Goal: Check status: Check status

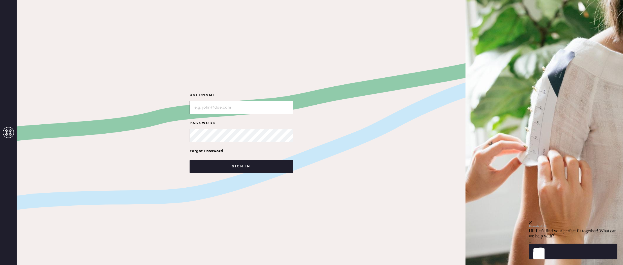
click at [264, 106] on input "loginName" at bounding box center [242, 108] width 104 height 14
click at [234, 168] on button "Sign in" at bounding box center [242, 167] width 104 height 14
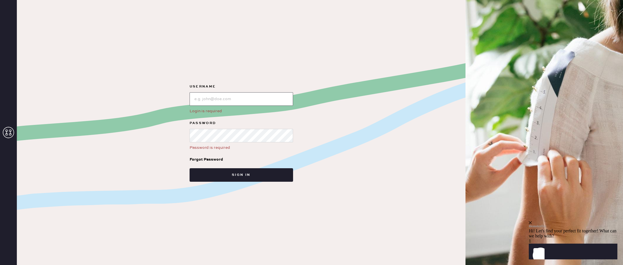
click at [194, 97] on input "loginName" at bounding box center [242, 99] width 104 height 14
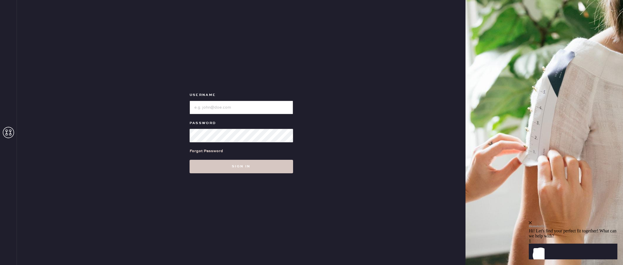
click at [237, 102] on input "loginName" at bounding box center [242, 108] width 104 height 14
type input "reformationsoho"
click at [226, 146] on div "Forgot Password" at bounding box center [242, 150] width 104 height 17
click at [227, 166] on button "Sign in" at bounding box center [242, 167] width 104 height 14
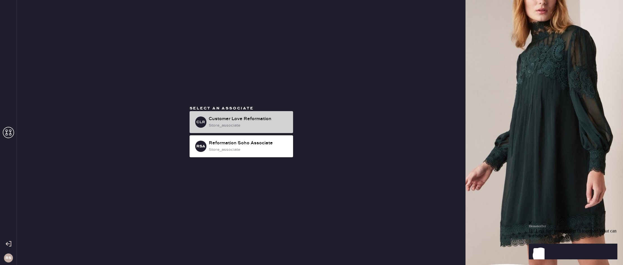
click at [252, 125] on div "store_associate" at bounding box center [249, 125] width 80 height 6
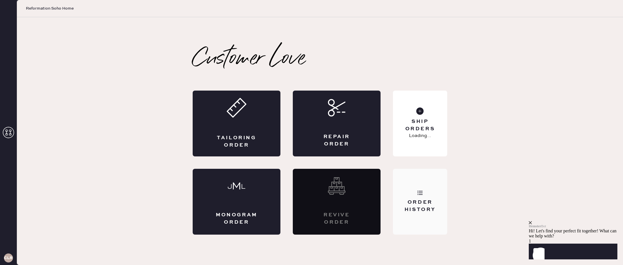
click at [433, 193] on div "Order History" at bounding box center [420, 202] width 54 height 66
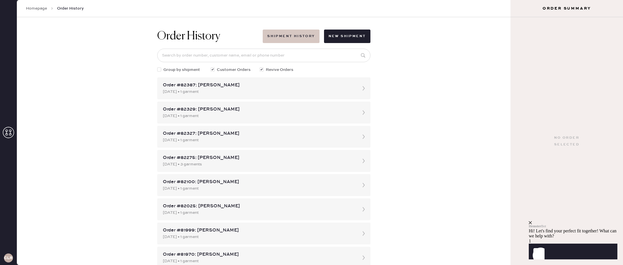
click at [304, 39] on button "Shipment History" at bounding box center [291, 37] width 57 height 14
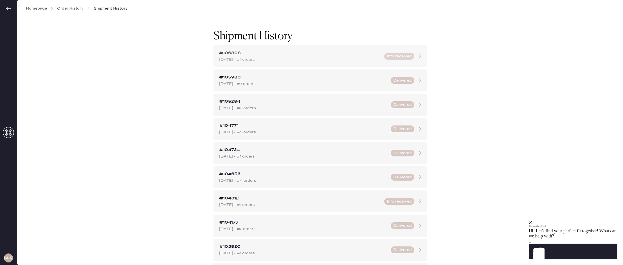
click at [300, 55] on div "#106808" at bounding box center [300, 53] width 162 height 7
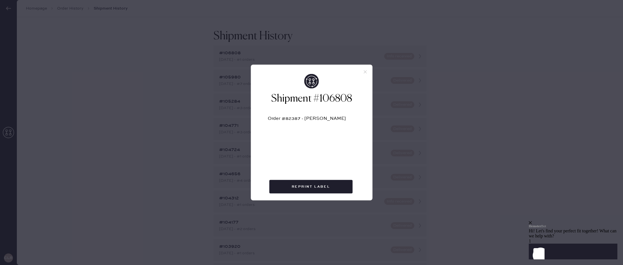
drag, startPoint x: 366, startPoint y: 66, endPoint x: 366, endPoint y: 71, distance: 4.2
click at [366, 67] on div at bounding box center [311, 69] width 121 height 9
drag, startPoint x: 366, startPoint y: 71, endPoint x: 363, endPoint y: 72, distance: 2.9
click at [366, 71] on use at bounding box center [365, 71] width 3 height 3
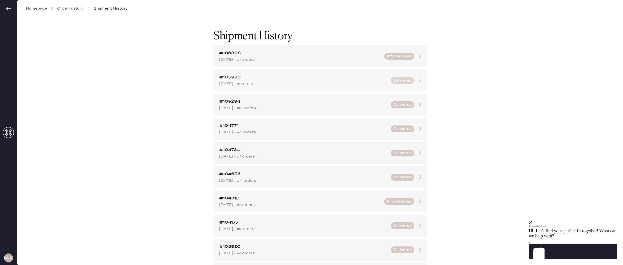
click at [327, 77] on div "#105980" at bounding box center [303, 77] width 168 height 7
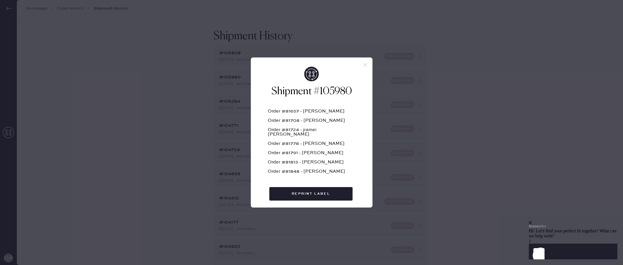
drag, startPoint x: 365, startPoint y: 69, endPoint x: 363, endPoint y: 64, distance: 5.4
click at [365, 69] on div "Shipment #105980 Order #81657 - [PERSON_NAME] Order #81708 - [PERSON_NAME] Orde…" at bounding box center [311, 137] width 121 height 141
click at [362, 61] on div at bounding box center [311, 62] width 121 height 9
click at [364, 63] on icon at bounding box center [365, 64] width 5 height 5
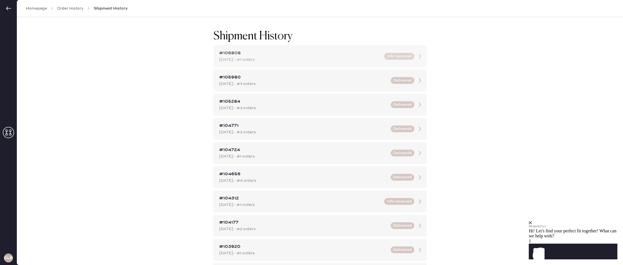
click at [368, 66] on div "#106808 [DATE] - #1 orders Info received" at bounding box center [320, 56] width 213 height 22
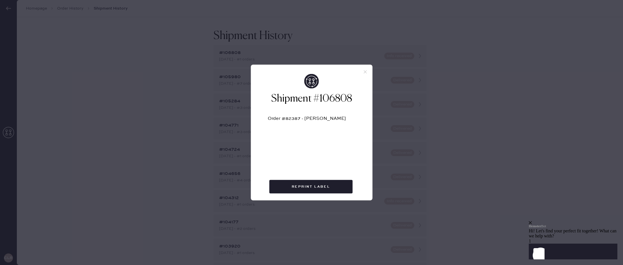
drag, startPoint x: 368, startPoint y: 73, endPoint x: 364, endPoint y: 71, distance: 5.3
click at [368, 73] on div at bounding box center [311, 69] width 121 height 9
click at [361, 71] on div at bounding box center [311, 69] width 121 height 9
drag, startPoint x: 366, startPoint y: 72, endPoint x: 365, endPoint y: 75, distance: 3.4
click at [366, 72] on icon at bounding box center [365, 71] width 5 height 5
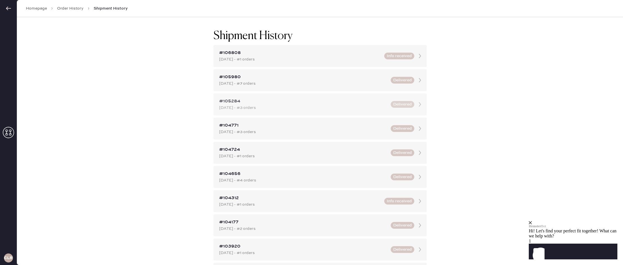
click at [365, 101] on div "#105284" at bounding box center [303, 101] width 168 height 7
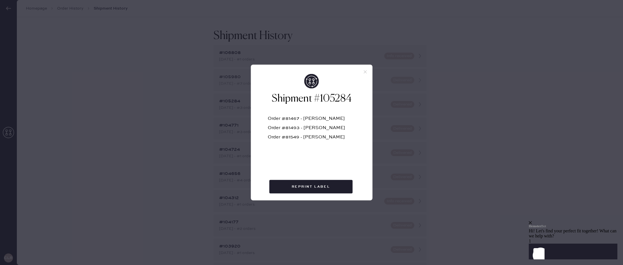
click at [363, 71] on icon at bounding box center [365, 71] width 5 height 5
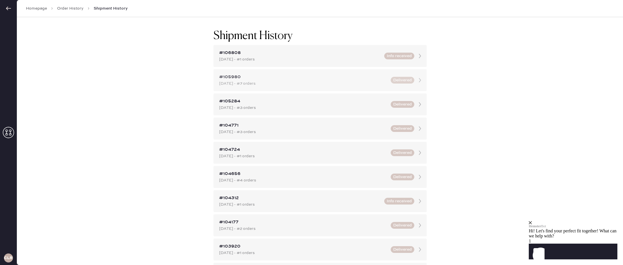
click at [402, 84] on div "#105980 [DATE] - #7 orders Delivered" at bounding box center [320, 80] width 213 height 22
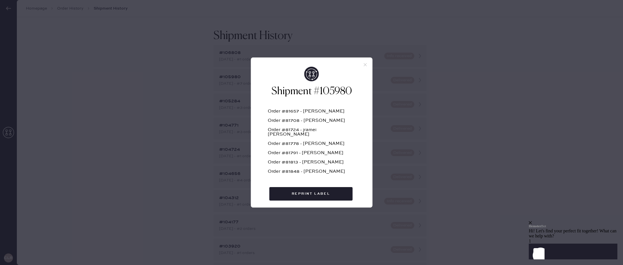
drag, startPoint x: 363, startPoint y: 71, endPoint x: 367, endPoint y: 63, distance: 9.1
click at [363, 71] on div "Shipment #105980 Order #81657 - [PERSON_NAME] Order #81708 - [PERSON_NAME] Orde…" at bounding box center [311, 137] width 121 height 141
click at [367, 63] on icon at bounding box center [365, 64] width 5 height 5
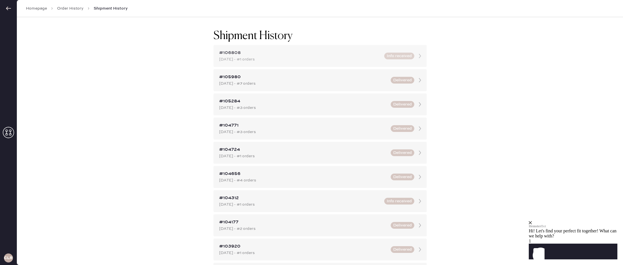
click at [331, 63] on div "#106808 [DATE] - #1 orders Info received" at bounding box center [320, 56] width 213 height 22
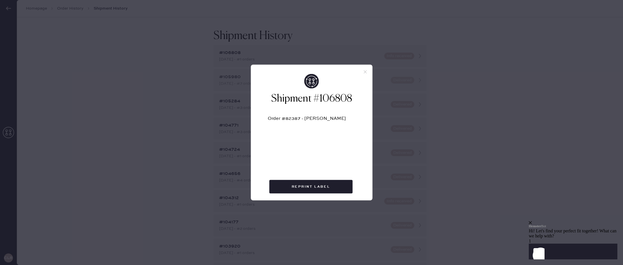
click at [367, 69] on icon at bounding box center [365, 71] width 5 height 5
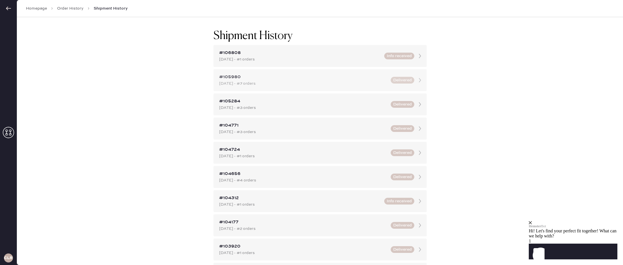
click at [367, 77] on div "#105980" at bounding box center [303, 77] width 168 height 7
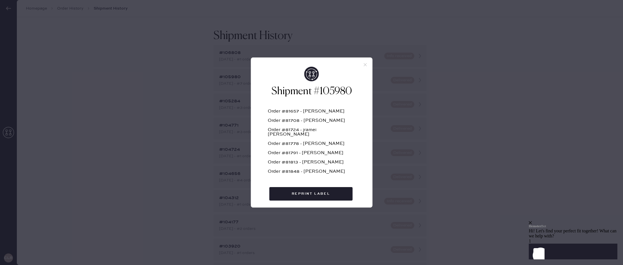
click at [369, 66] on div at bounding box center [311, 62] width 121 height 9
click at [365, 66] on icon at bounding box center [365, 64] width 5 height 5
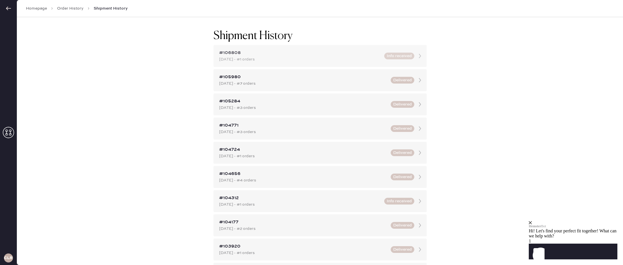
click at [260, 48] on div "#106808 [DATE] - #1 orders Info received" at bounding box center [320, 56] width 213 height 22
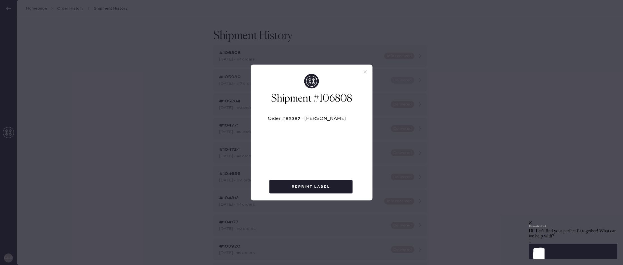
click at [366, 72] on icon at bounding box center [365, 71] width 5 height 5
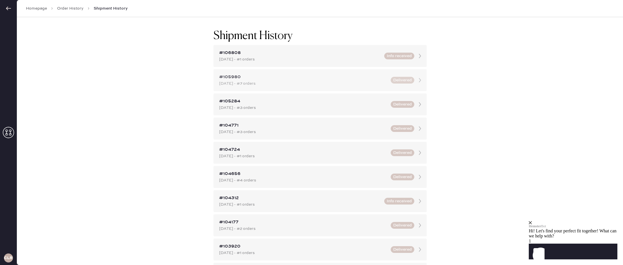
click at [264, 77] on div "#105980" at bounding box center [303, 77] width 168 height 7
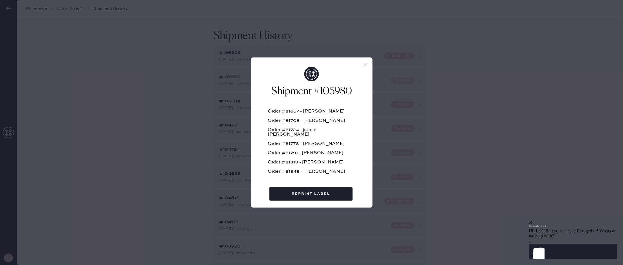
drag, startPoint x: 366, startPoint y: 64, endPoint x: 362, endPoint y: 69, distance: 6.4
click at [366, 64] on icon at bounding box center [365, 64] width 5 height 5
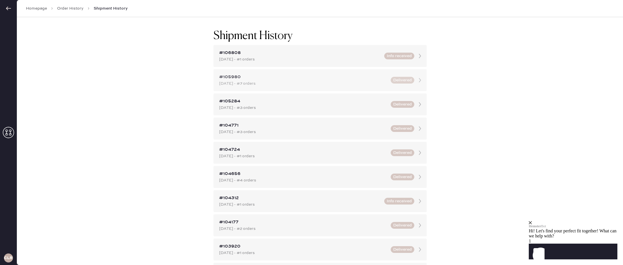
click at [340, 85] on div "[DATE] - #7 orders" at bounding box center [303, 83] width 168 height 6
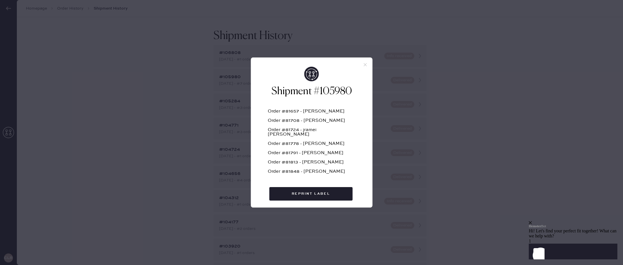
click at [367, 64] on icon at bounding box center [365, 64] width 5 height 5
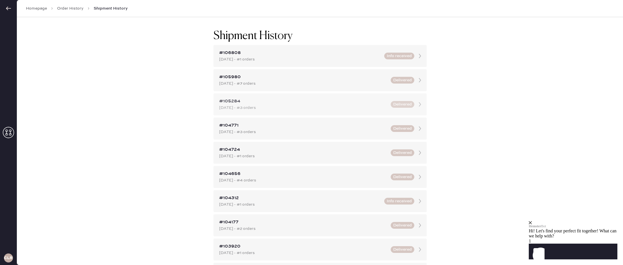
click at [267, 110] on div "[DATE] - #3 orders" at bounding box center [303, 108] width 168 height 6
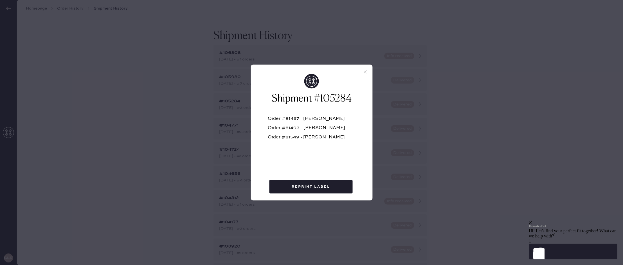
drag, startPoint x: 367, startPoint y: 71, endPoint x: 366, endPoint y: 85, distance: 14.4
click at [367, 71] on icon at bounding box center [365, 71] width 5 height 5
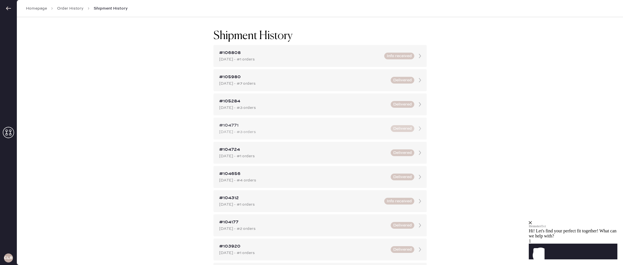
click at [331, 121] on div "#104771 [DATE] - #3 orders Delivered" at bounding box center [320, 129] width 213 height 22
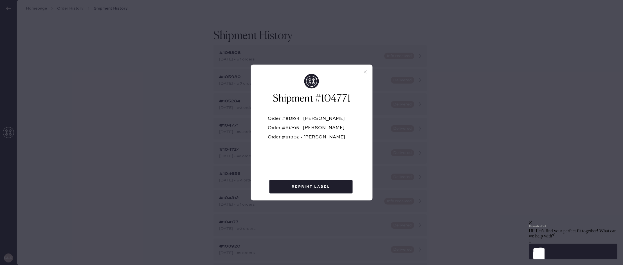
click at [367, 73] on icon at bounding box center [365, 71] width 5 height 5
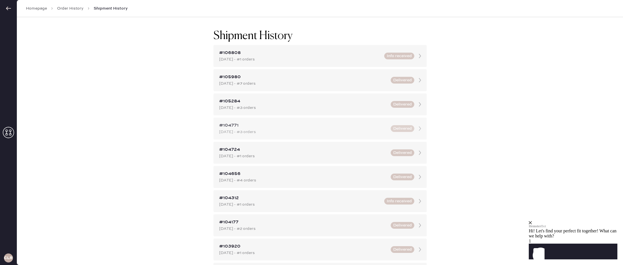
click at [326, 131] on div "[DATE] - #3 orders" at bounding box center [303, 132] width 168 height 6
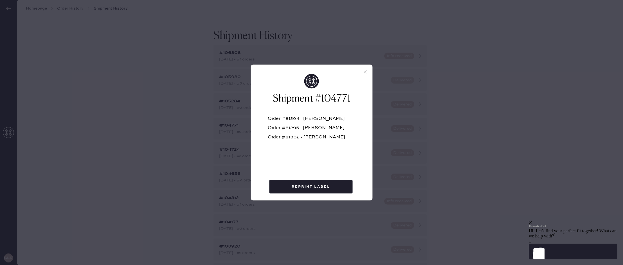
drag, startPoint x: 365, startPoint y: 72, endPoint x: 369, endPoint y: 78, distance: 6.9
click at [365, 72] on use at bounding box center [365, 71] width 3 height 3
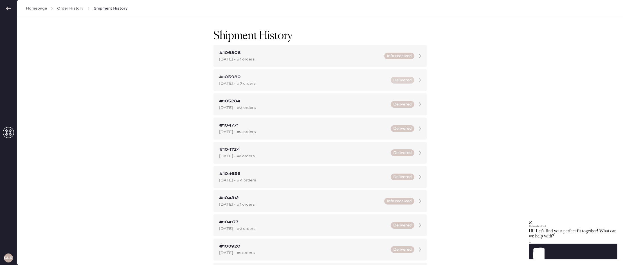
click at [288, 82] on div "[DATE] - #7 orders" at bounding box center [303, 83] width 168 height 6
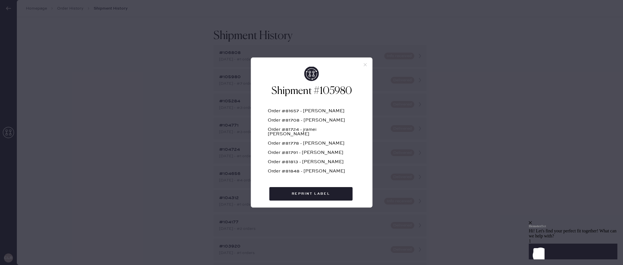
click at [362, 64] on div at bounding box center [311, 62] width 121 height 9
click at [361, 62] on div at bounding box center [311, 62] width 121 height 9
click at [367, 67] on div "Shipment #105980 Order #81657 - [PERSON_NAME] Order #81708 - [PERSON_NAME] Orde…" at bounding box center [311, 137] width 121 height 141
click at [365, 64] on use at bounding box center [365, 64] width 3 height 3
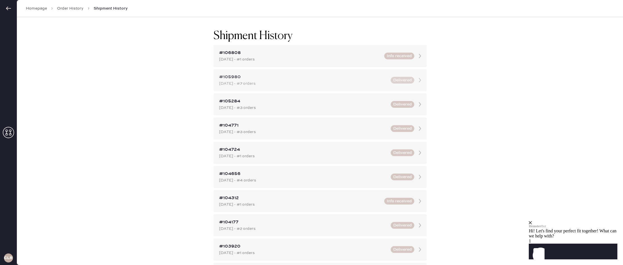
click at [257, 82] on div "[DATE] - #7 orders" at bounding box center [303, 83] width 168 height 6
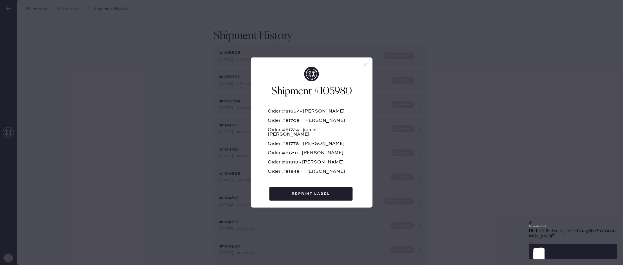
click at [344, 97] on h2 "Shipment #105980" at bounding box center [311, 92] width 87 height 14
click at [367, 64] on icon at bounding box center [365, 64] width 5 height 5
